Goal: Task Accomplishment & Management: Use online tool/utility

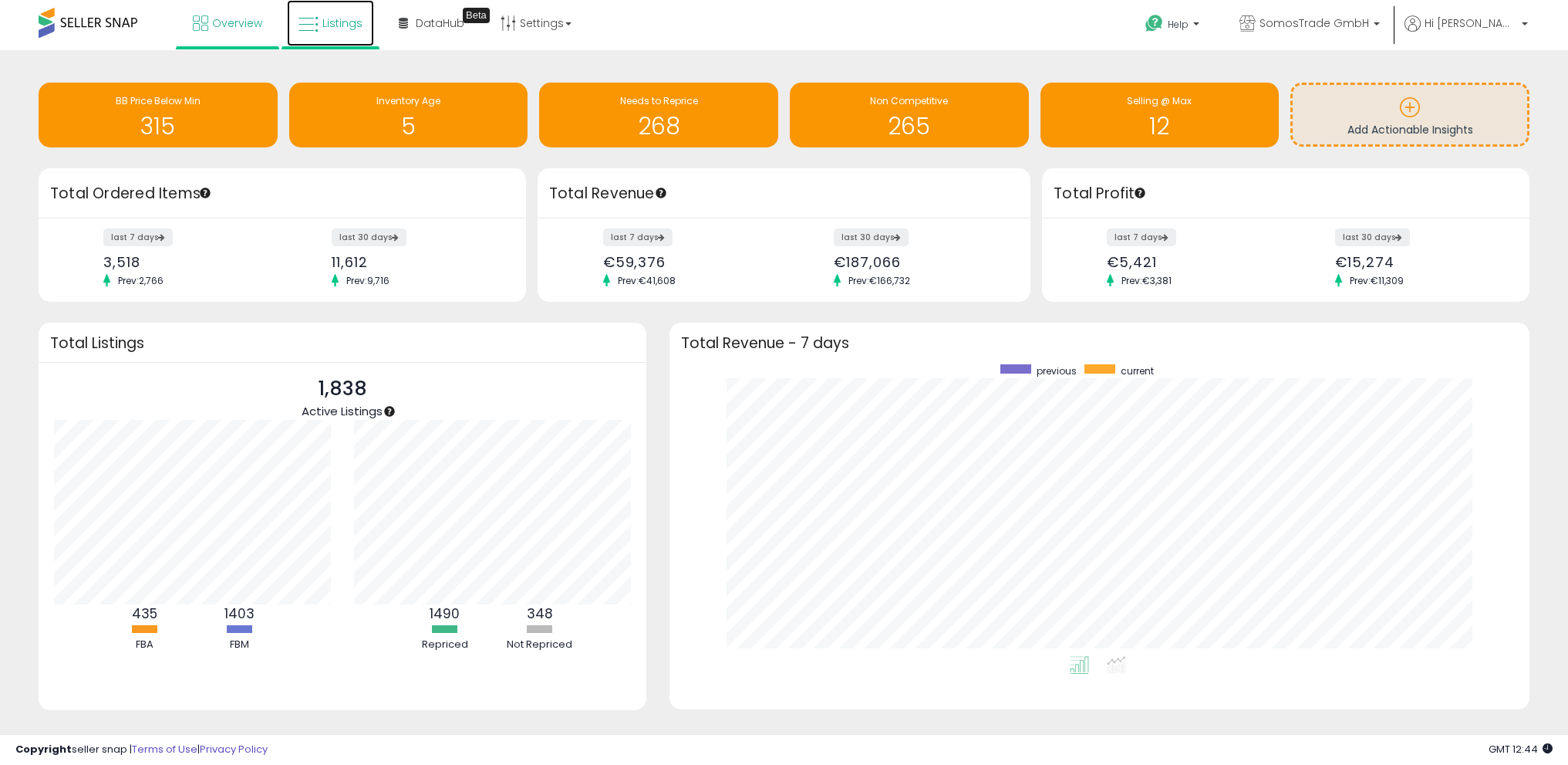
click at [339, 26] on span "Listings" at bounding box center [342, 24] width 40 height 16
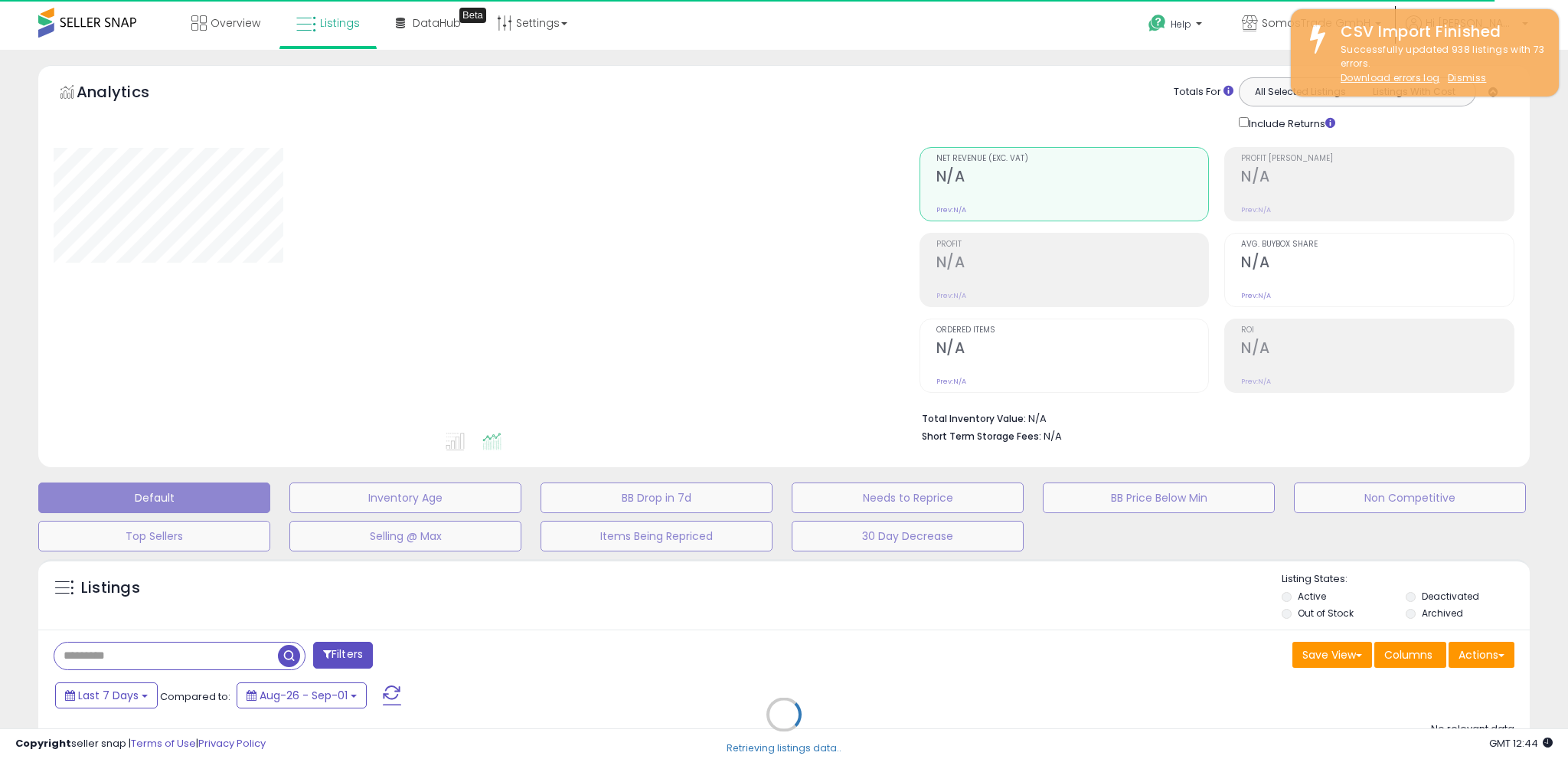
click at [1457, 81] on u "Dismiss" at bounding box center [1467, 77] width 38 height 13
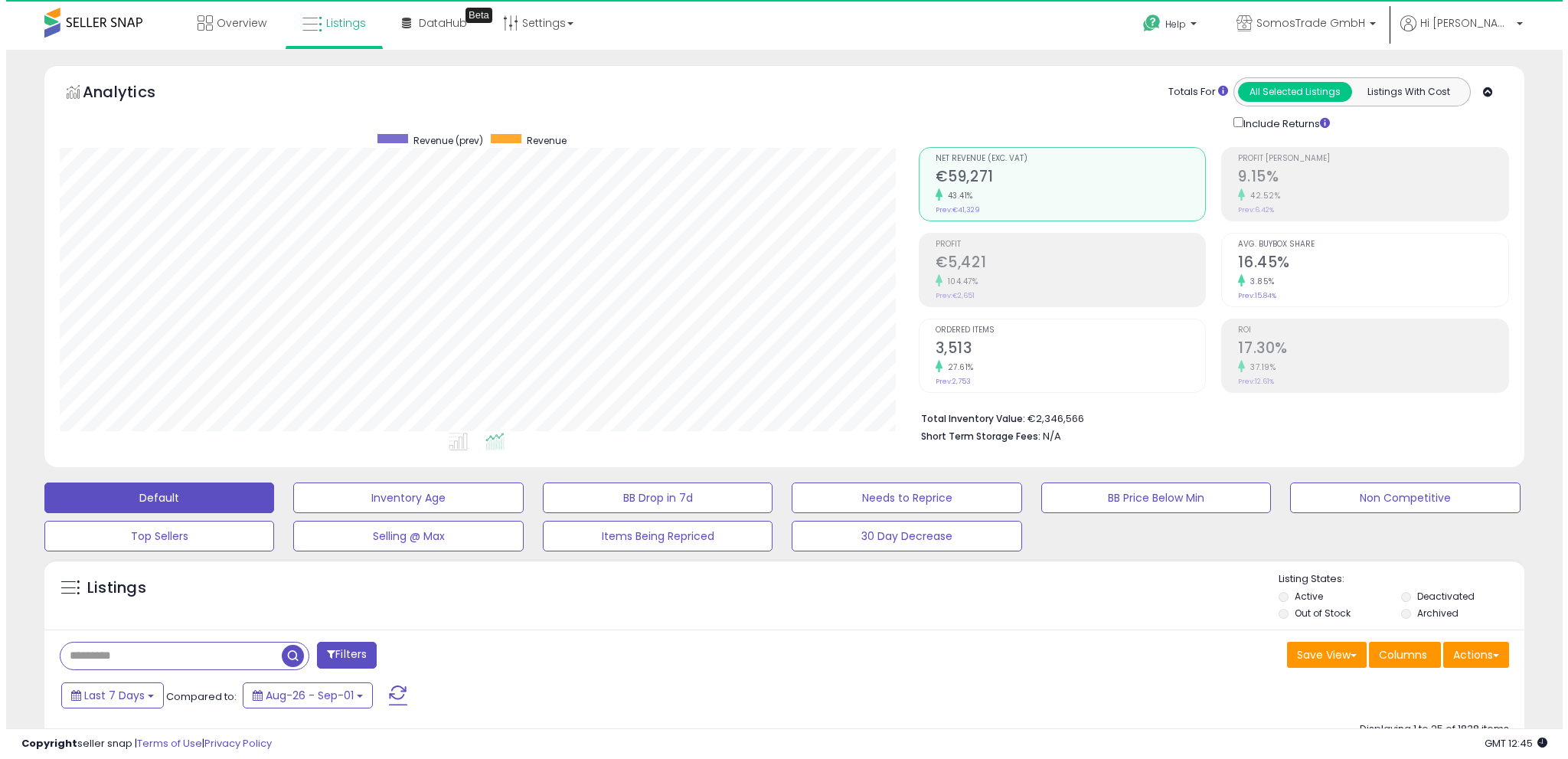
scroll to position [314, 859]
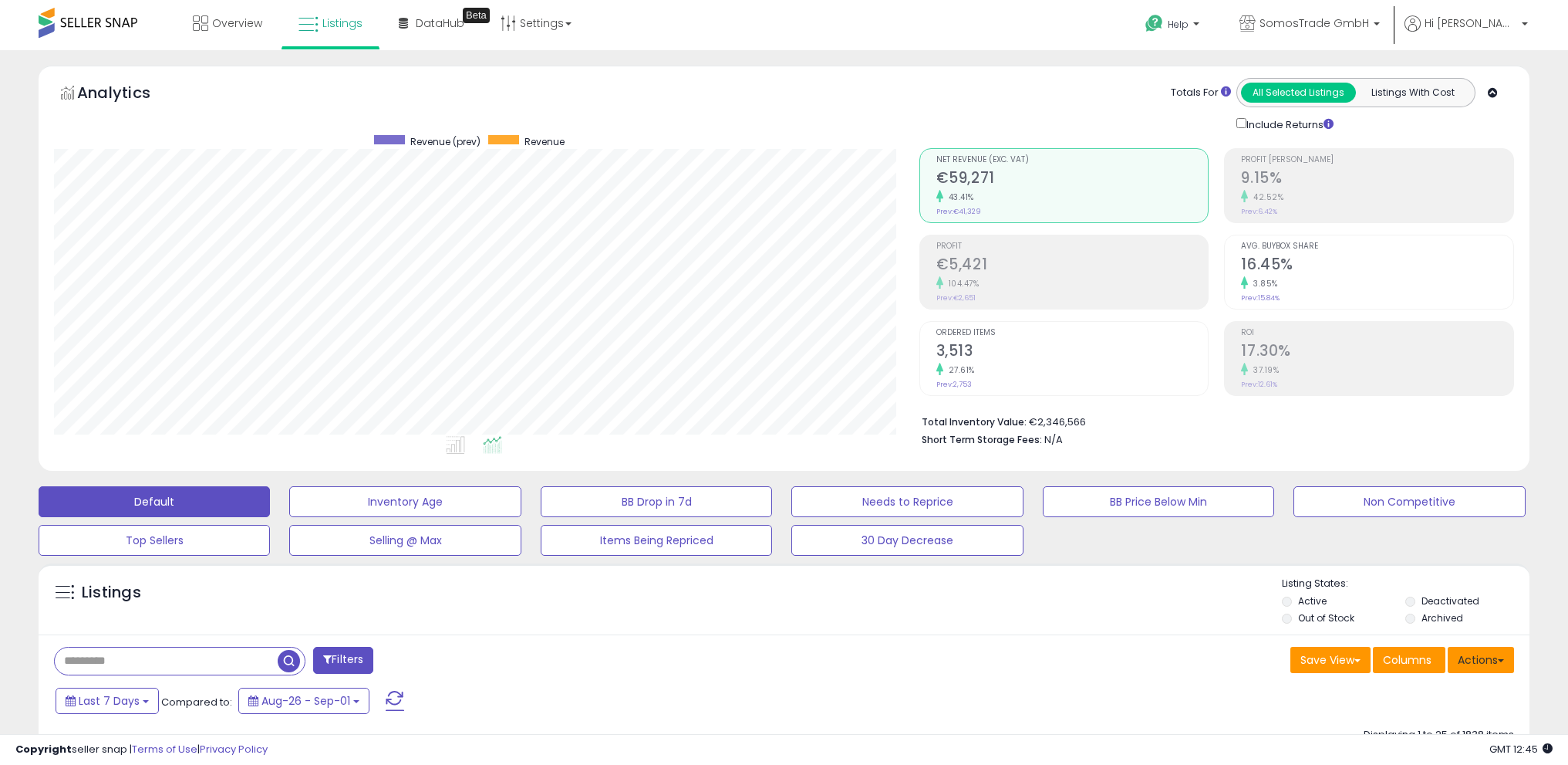
click at [1490, 657] on button "Actions" at bounding box center [1480, 660] width 66 height 26
click at [1414, 695] on link "Import" at bounding box center [1418, 691] width 169 height 24
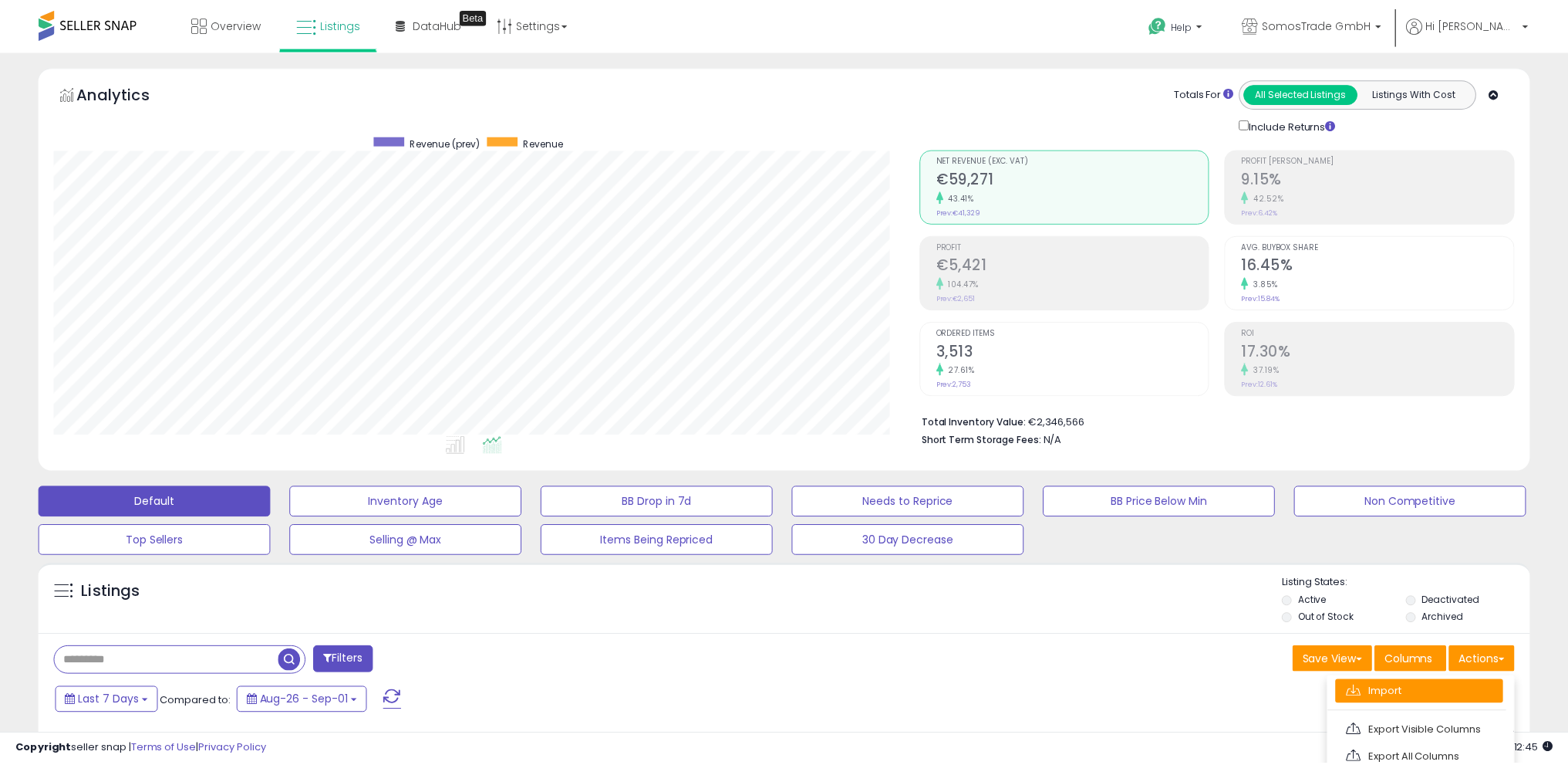
scroll to position [316, 872]
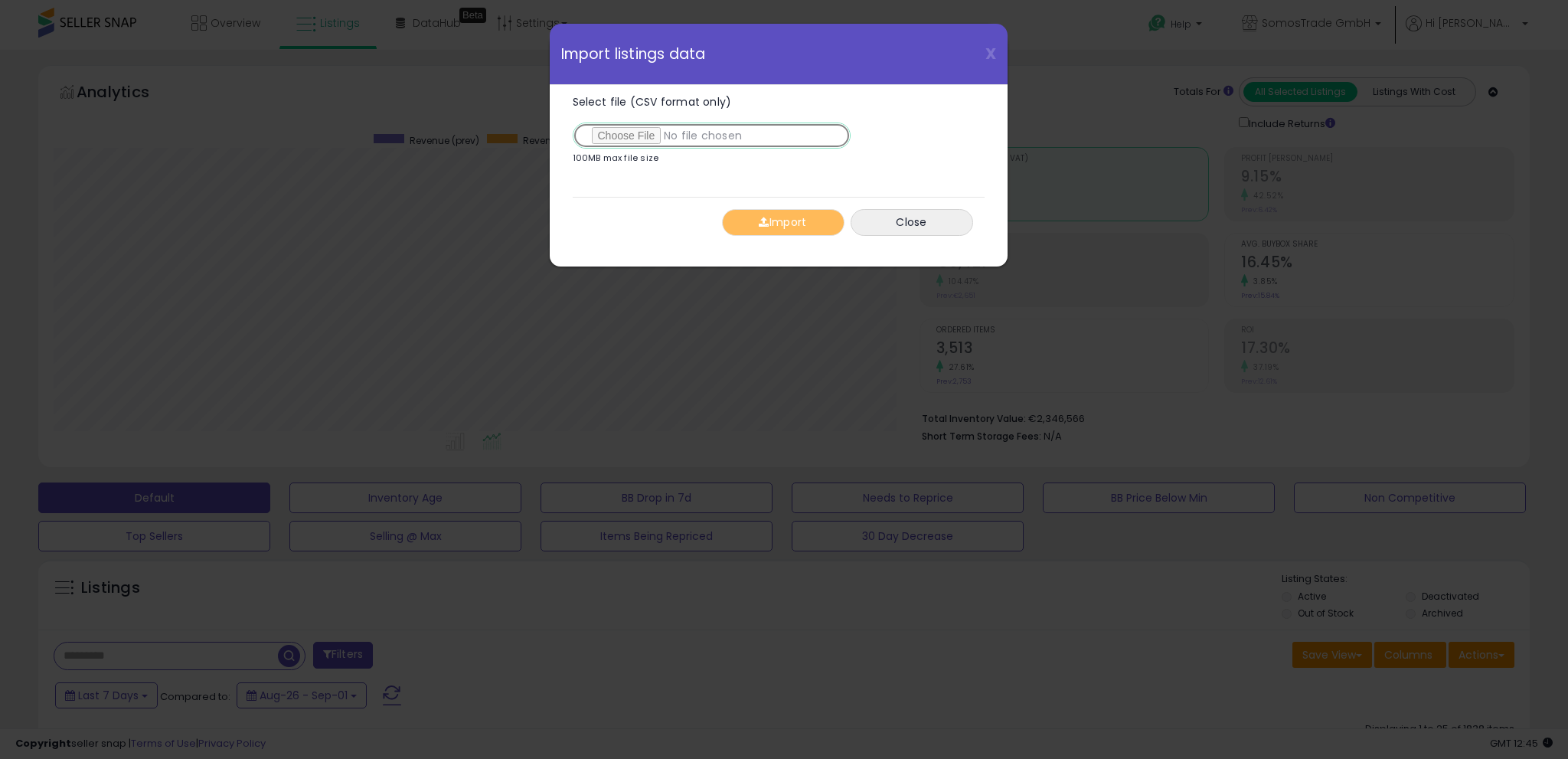
click at [648, 132] on input "Select file (CSV format only)" at bounding box center [711, 135] width 278 height 26
type input "**********"
click at [771, 211] on button "Import" at bounding box center [783, 222] width 122 height 27
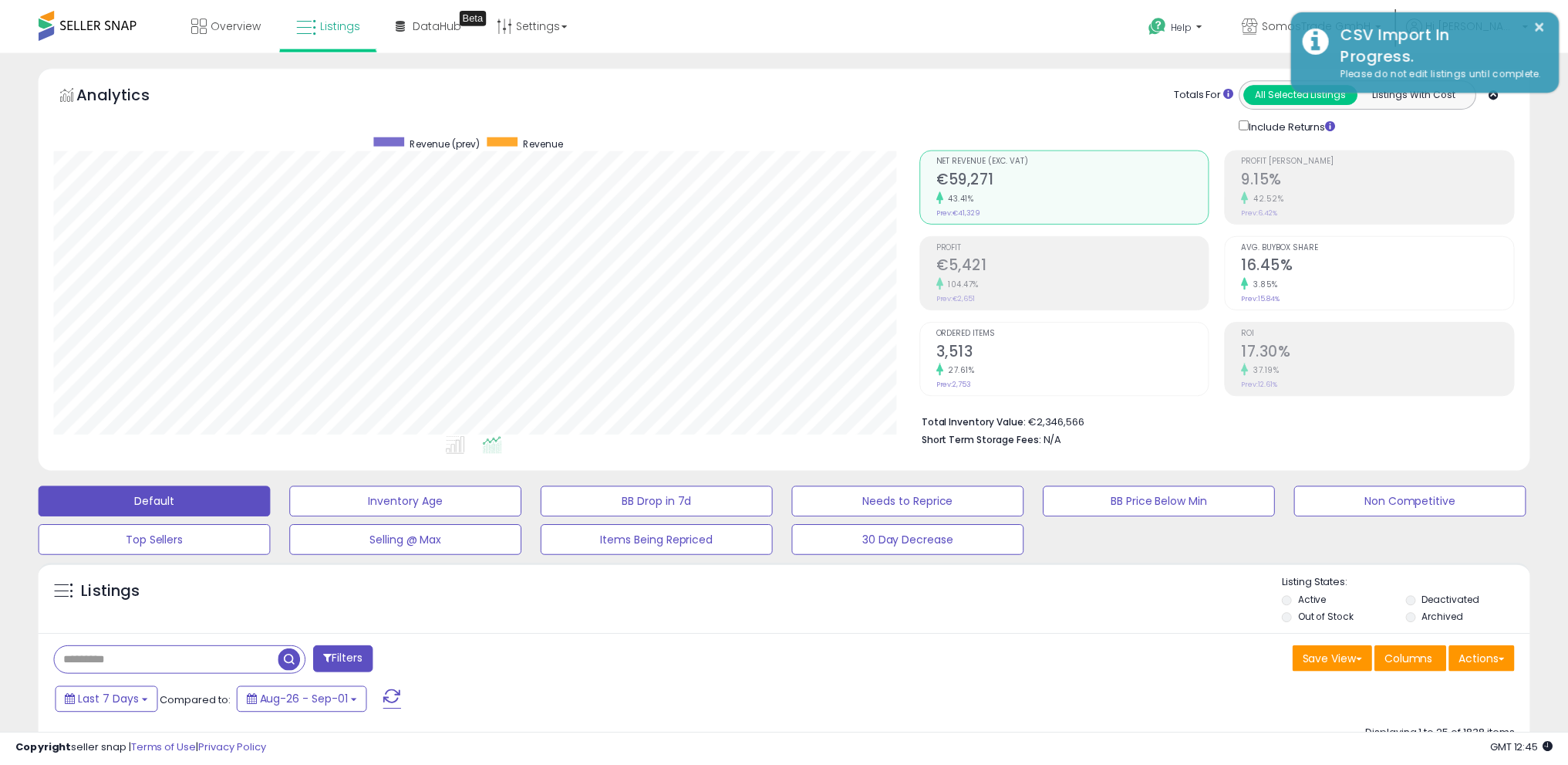
scroll to position [771205, 770404]
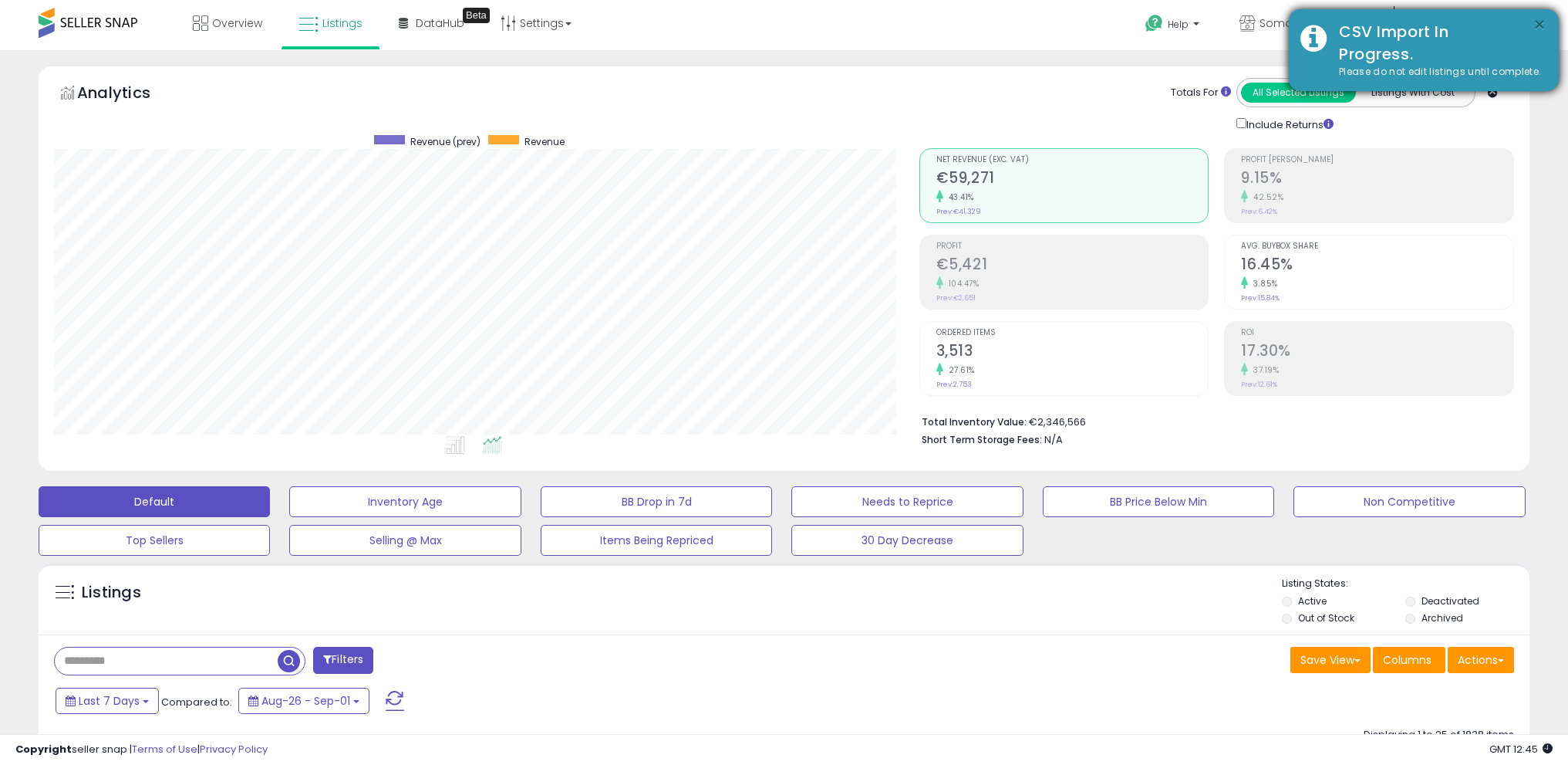
click at [1541, 19] on button "×" at bounding box center [1539, 25] width 12 height 19
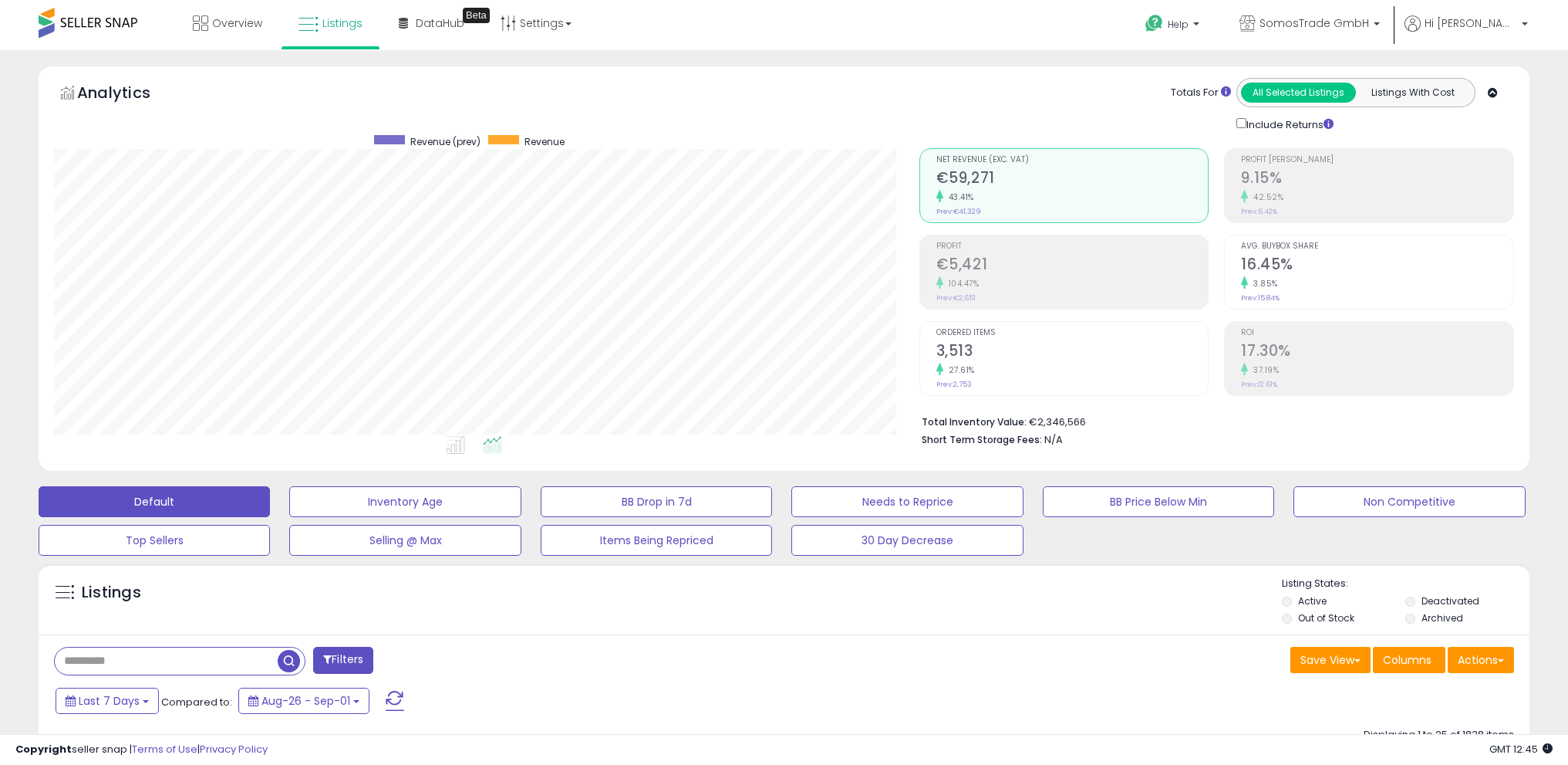
click at [104, 26] on span at bounding box center [88, 23] width 99 height 30
click at [291, 33] on link "Listings" at bounding box center [331, 23] width 88 height 46
click at [256, 29] on span "Overview" at bounding box center [236, 24] width 50 height 16
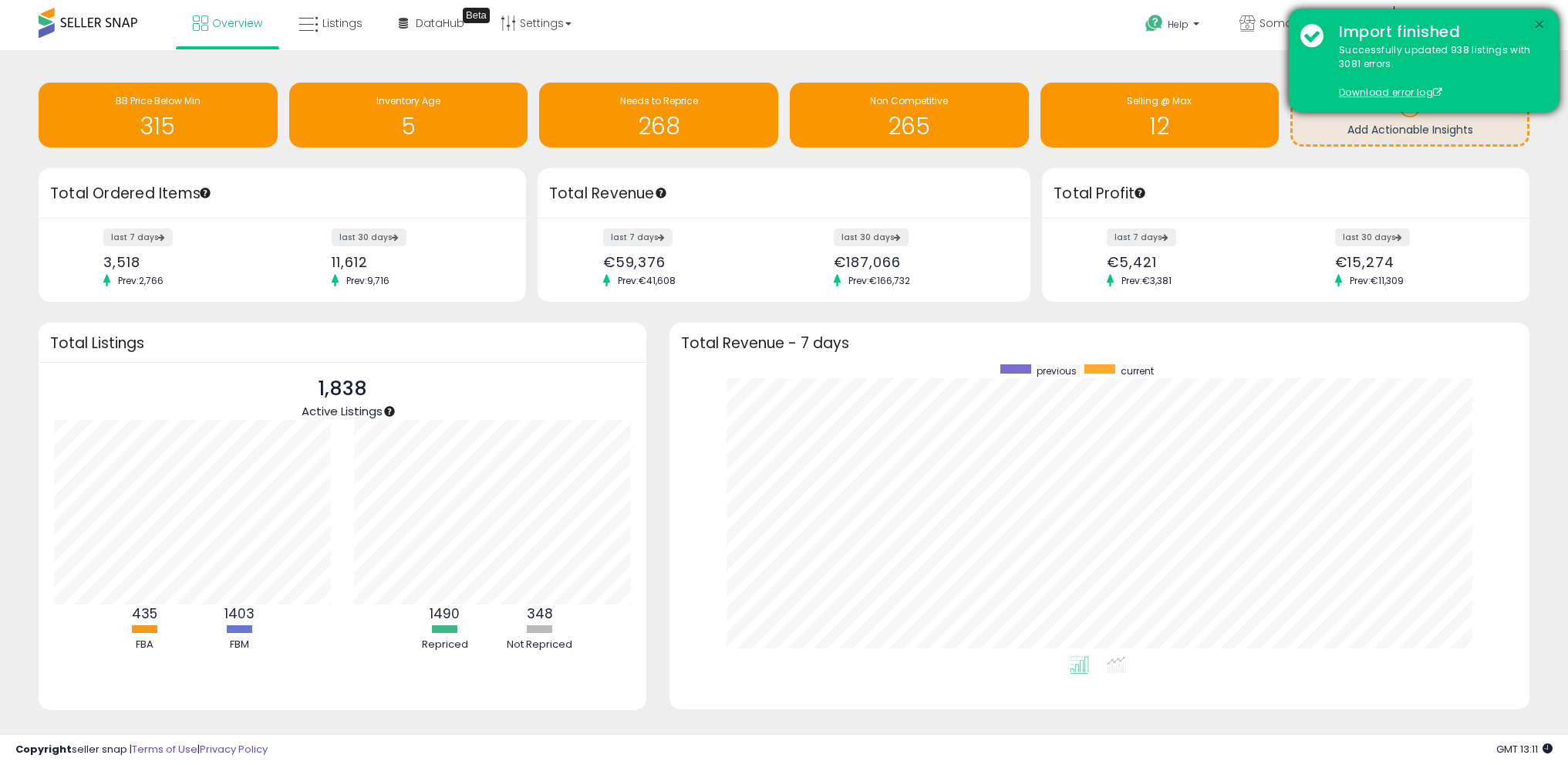
click at [1541, 23] on button "×" at bounding box center [1539, 25] width 12 height 19
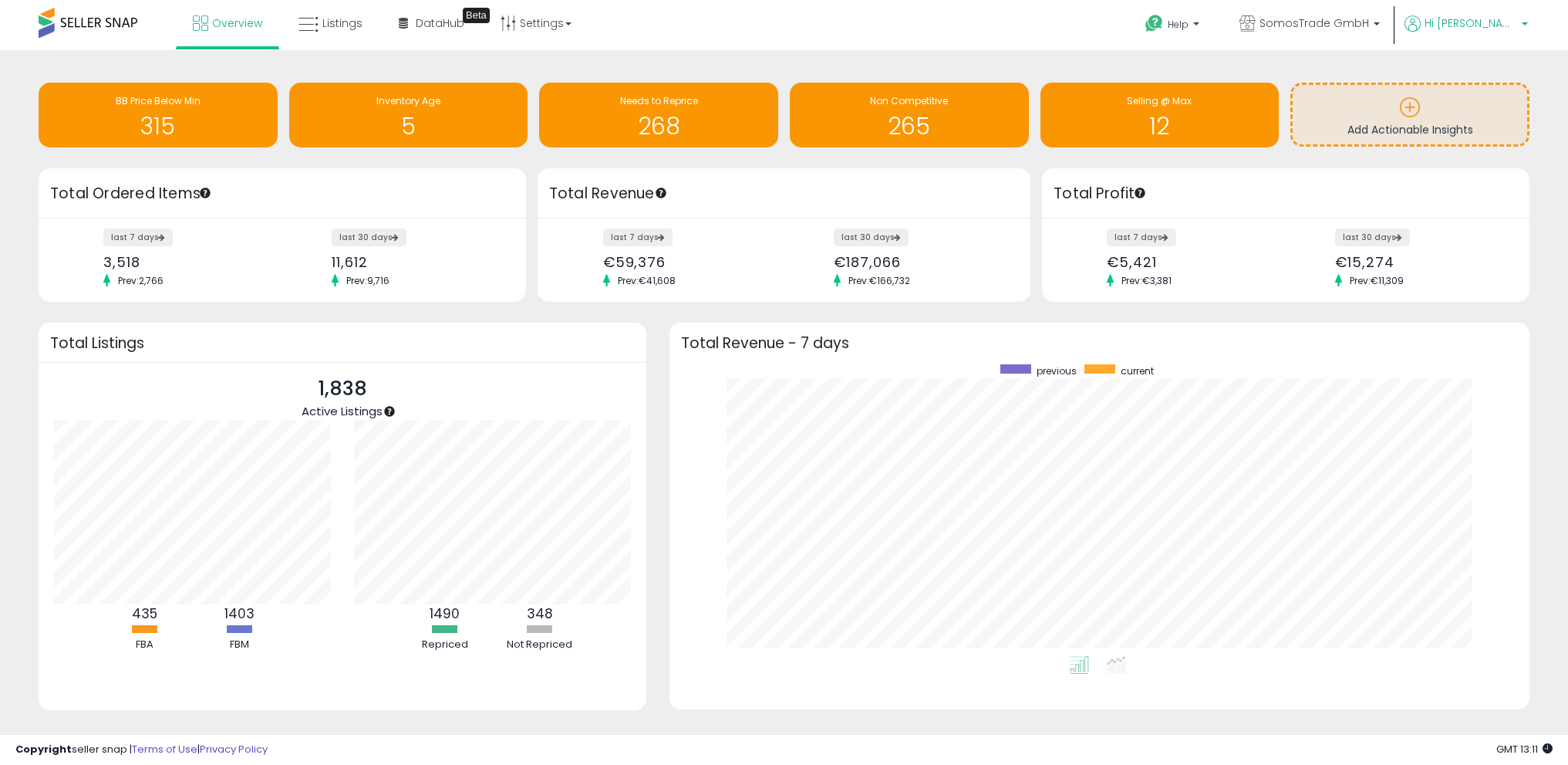
click at [1506, 24] on span "Hi [PERSON_NAME]" at bounding box center [1471, 24] width 93 height 16
click at [1505, 164] on link "Logout" at bounding box center [1493, 163] width 34 height 15
